Goal: Find specific page/section: Find specific page/section

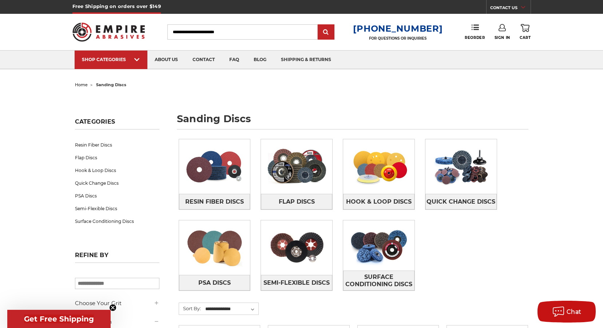
paste input "****"
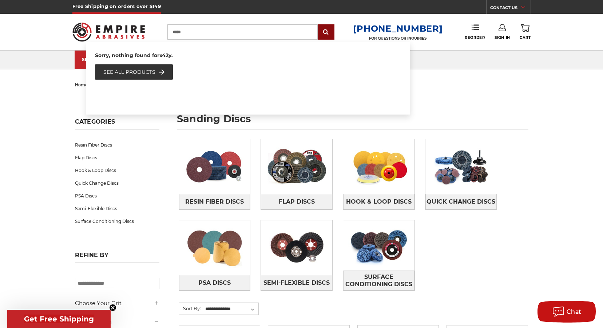
type input "****"
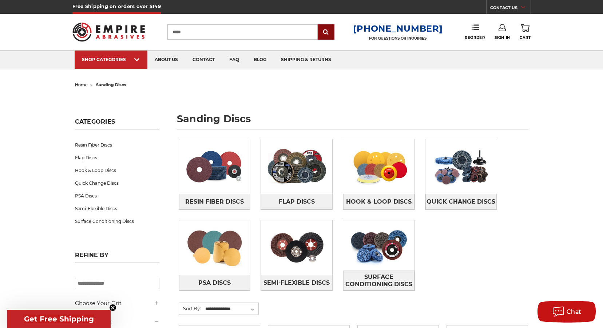
click at [325, 35] on input "submit" at bounding box center [326, 32] width 15 height 15
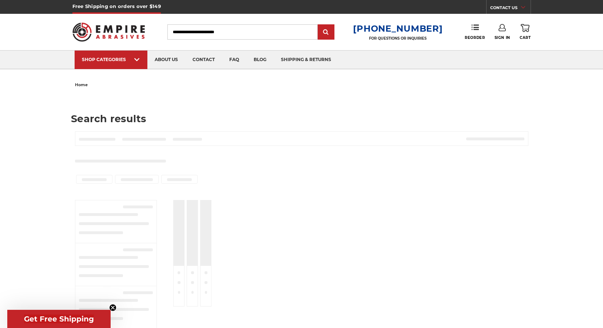
type input "****"
